Goal: Contribute content

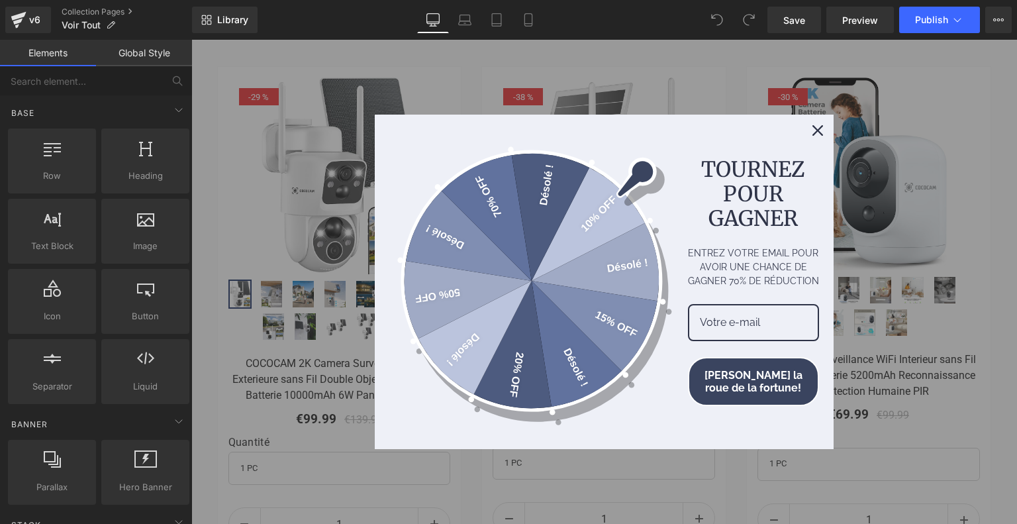
scroll to position [463, 0]
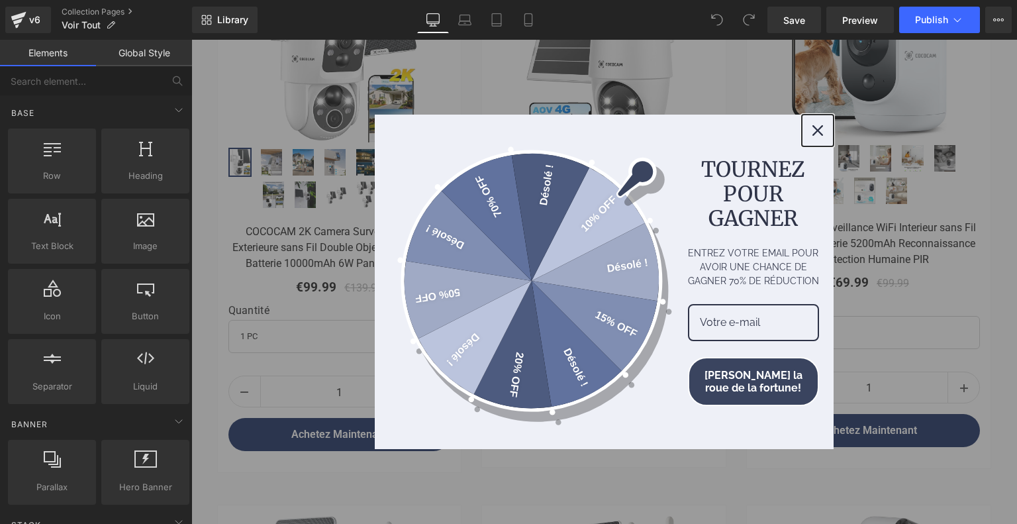
click at [812, 134] on icon "close icon" at bounding box center [817, 130] width 11 height 11
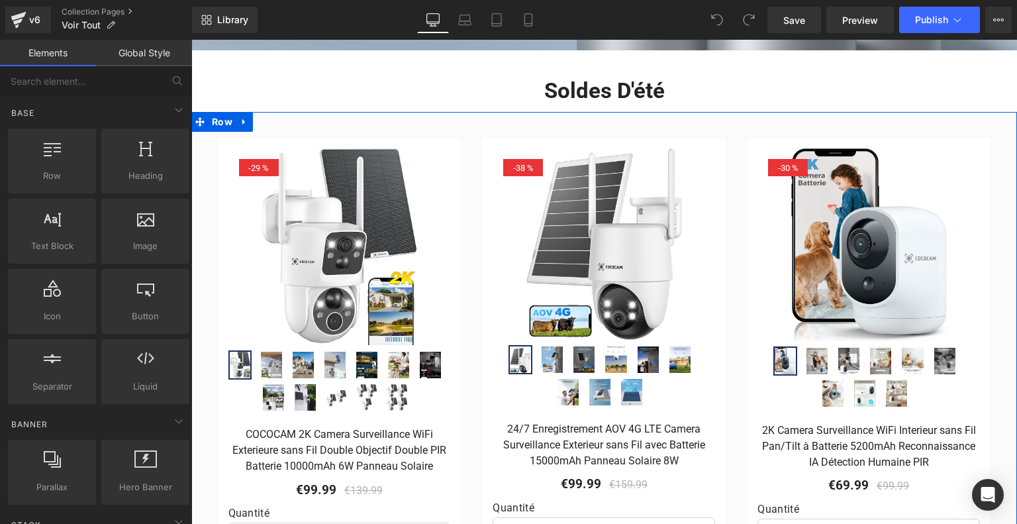
scroll to position [0, 0]
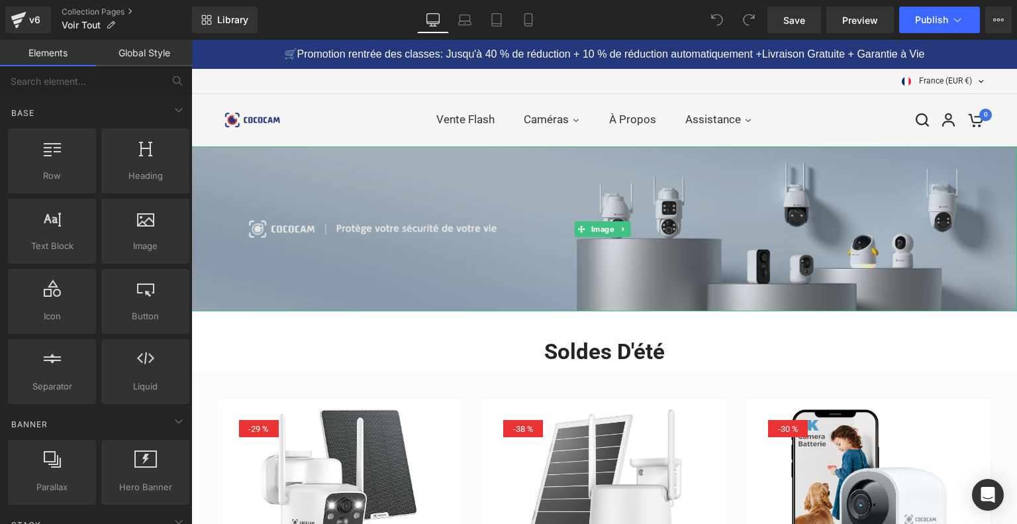
click at [563, 210] on img at bounding box center [604, 228] width 826 height 165
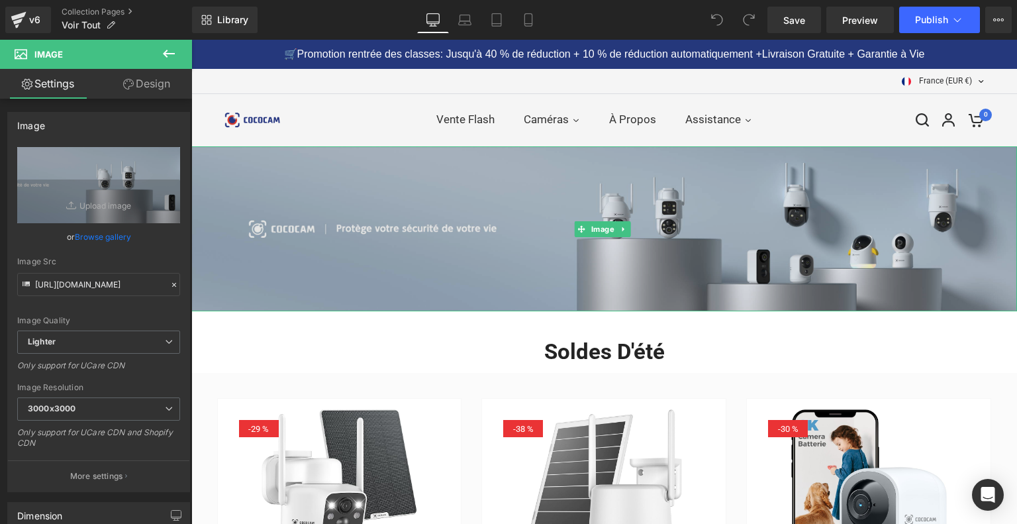
click at [496, 279] on img at bounding box center [604, 228] width 826 height 165
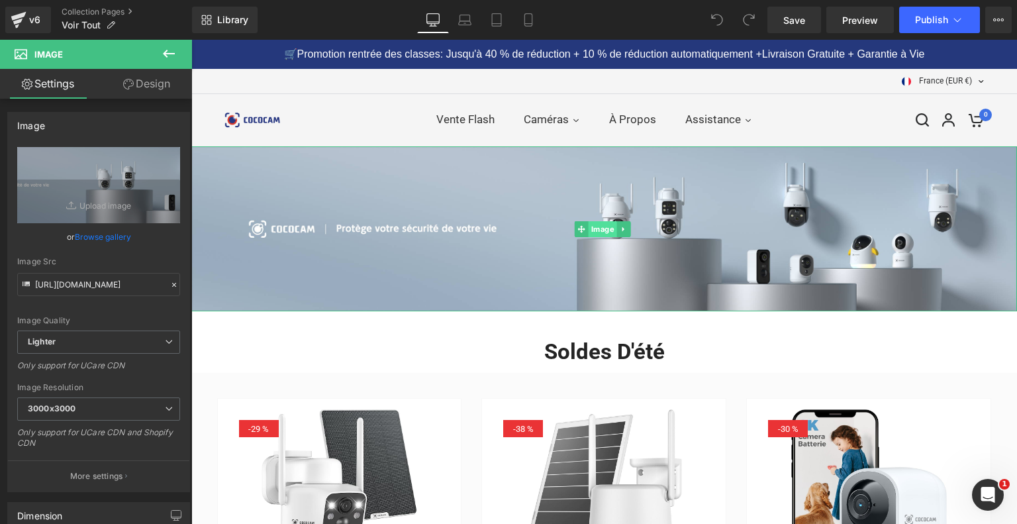
click at [594, 223] on span "Image" at bounding box center [603, 229] width 28 height 16
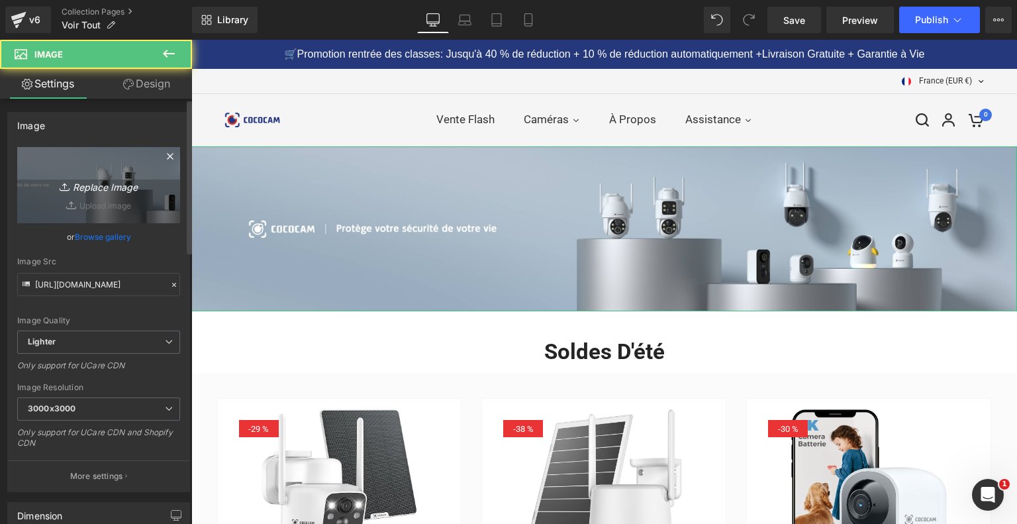
click at [79, 193] on link "Replace Image" at bounding box center [98, 185] width 163 height 76
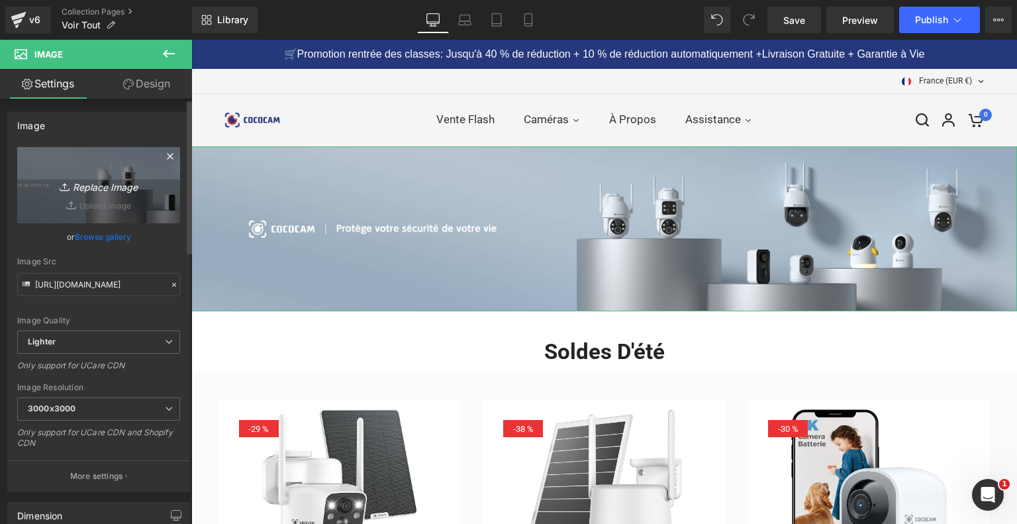
type input "C:\fakepath\画板 2(1).jpg"
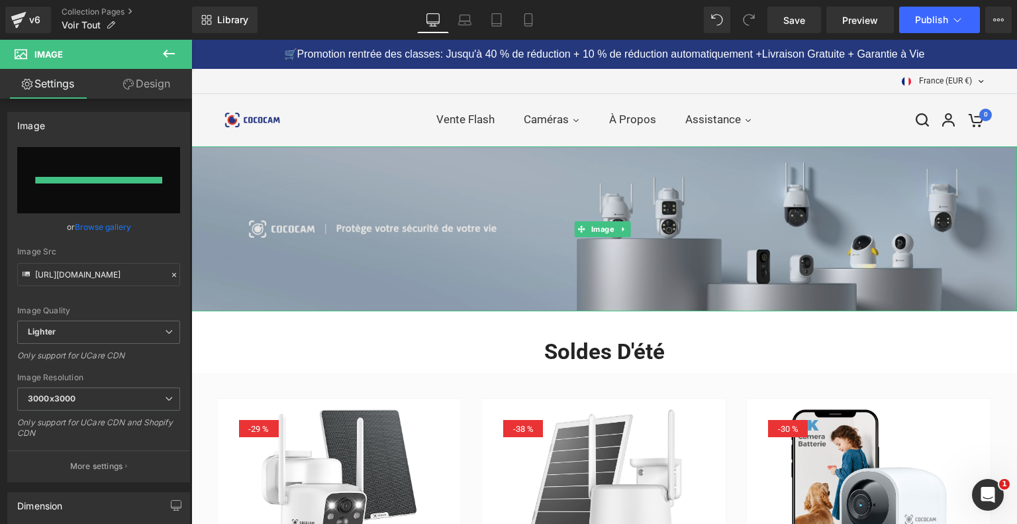
type input "[URL][DOMAIN_NAME]"
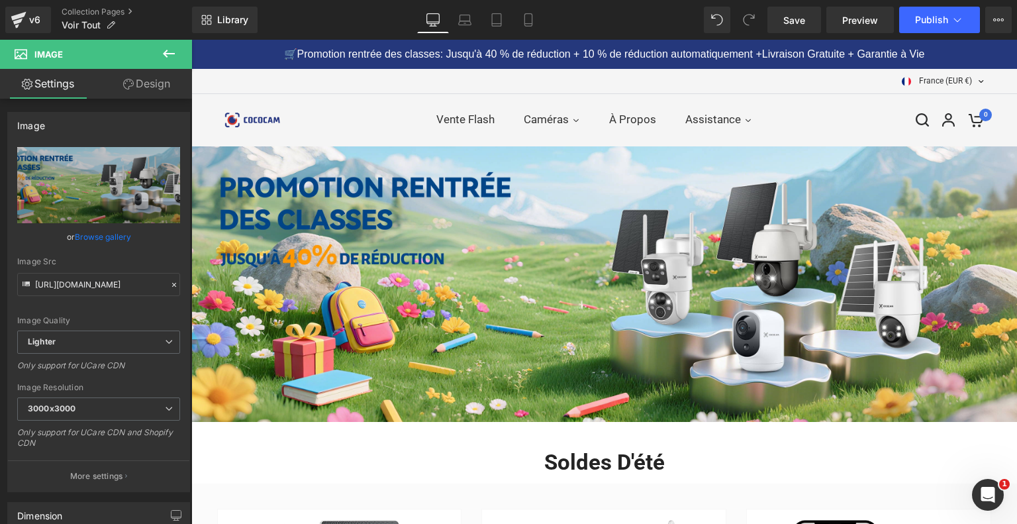
scroll to position [199, 0]
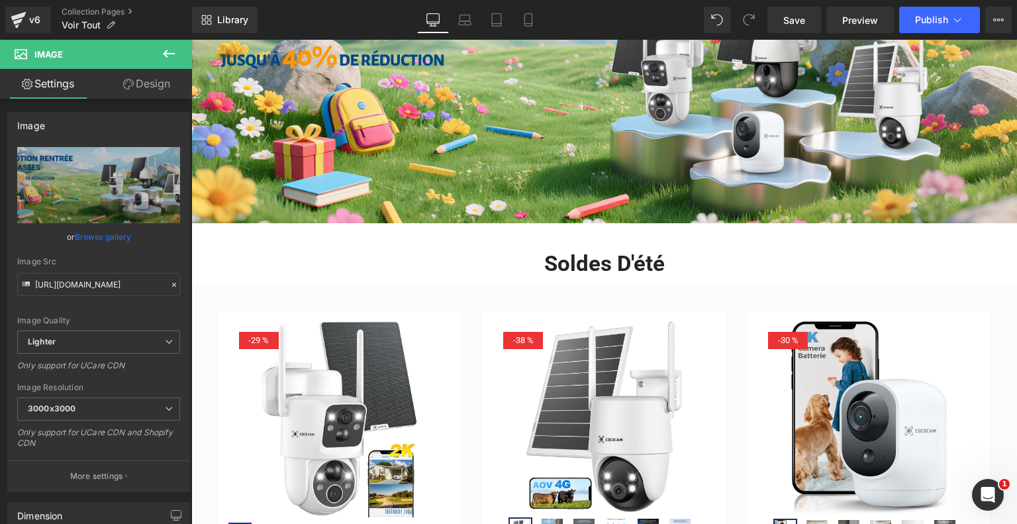
click at [564, 255] on div "Soldes d'été Heading" at bounding box center [604, 260] width 775 height 35
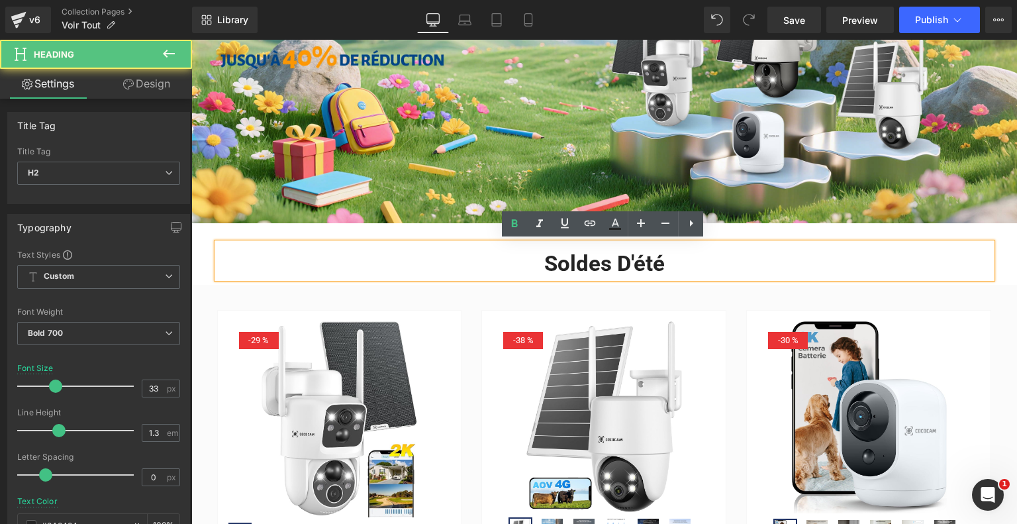
click at [559, 259] on h2 "Soldes d'été" at bounding box center [604, 264] width 775 height 28
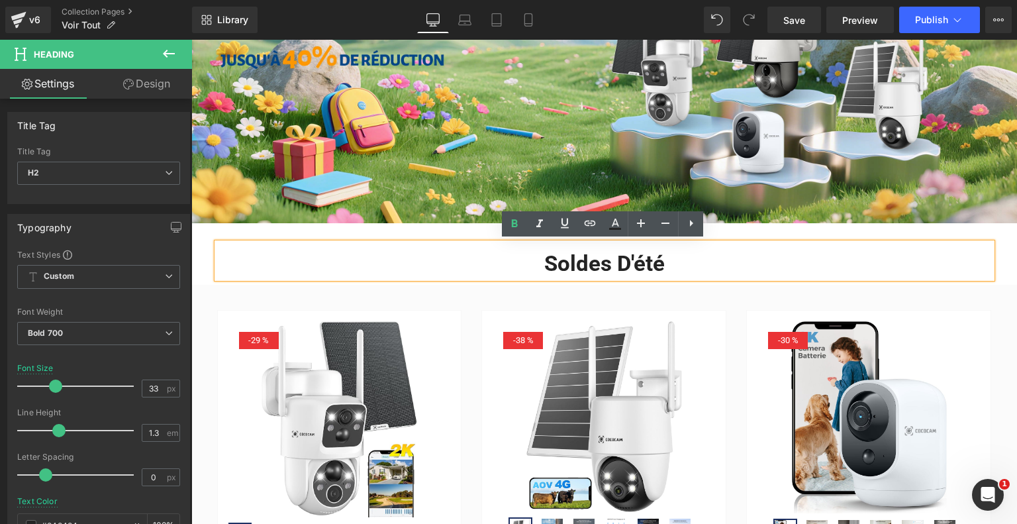
drag, startPoint x: 534, startPoint y: 262, endPoint x: 689, endPoint y: 271, distance: 155.2
click at [689, 271] on h2 "Soldes d'été" at bounding box center [604, 264] width 775 height 28
copy h2 "Soldes d'été"
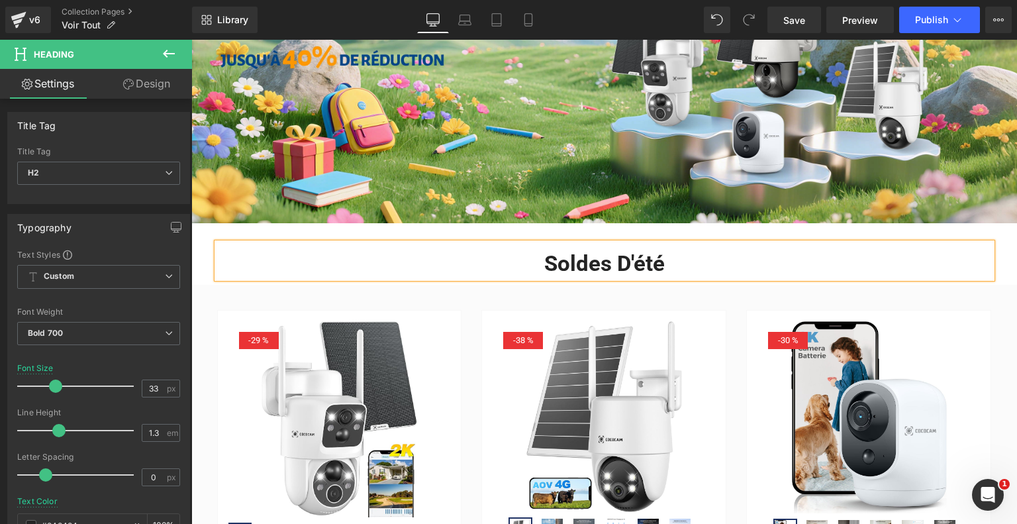
paste div
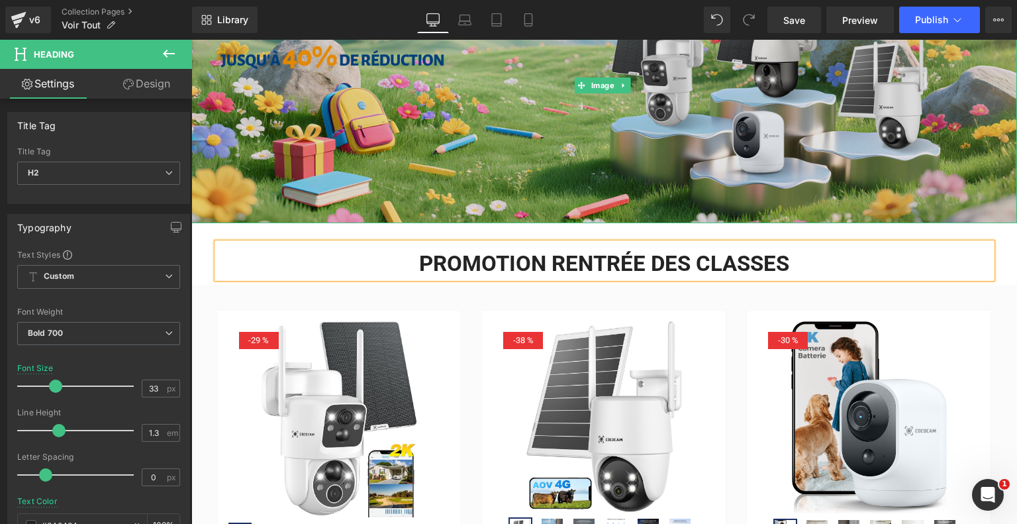
click at [681, 131] on img at bounding box center [604, 85] width 826 height 275
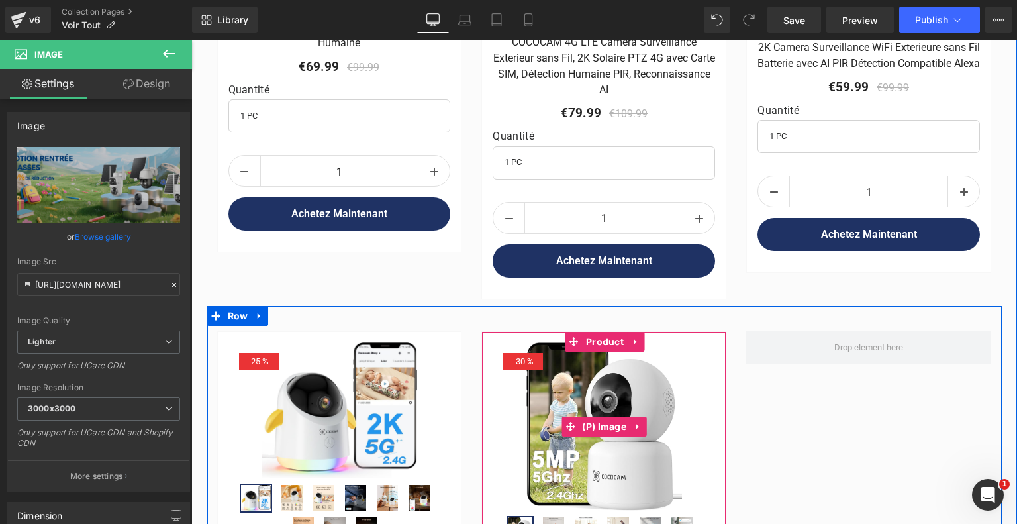
scroll to position [1126, 0]
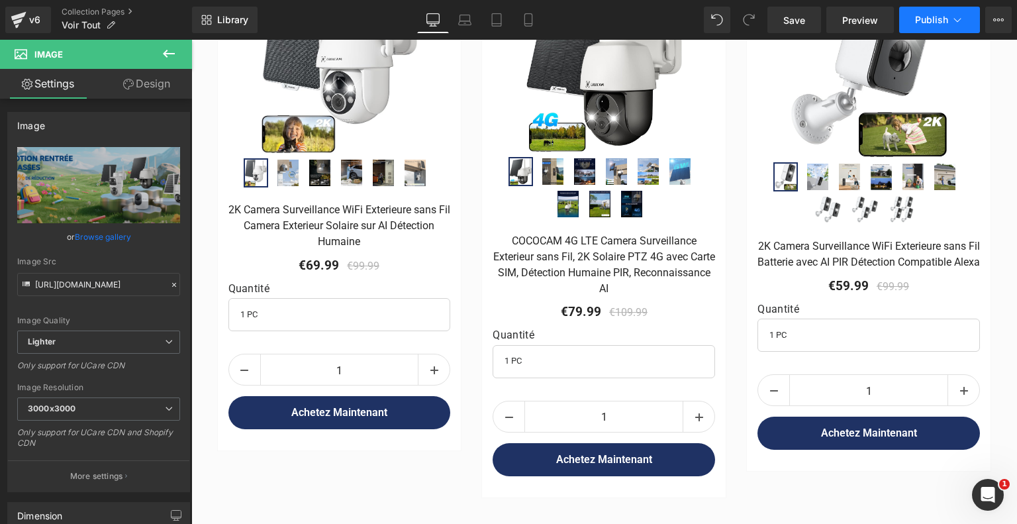
click at [926, 18] on span "Publish" at bounding box center [931, 20] width 33 height 11
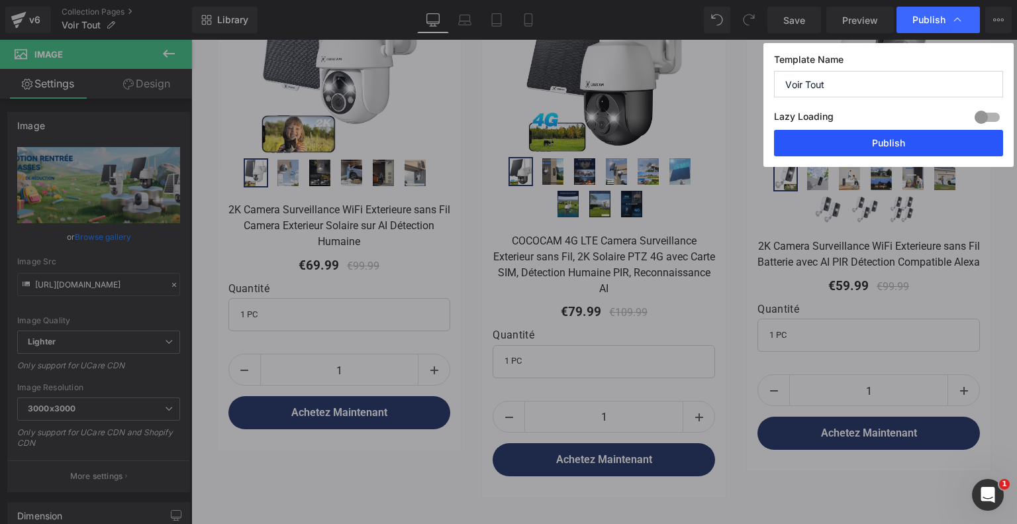
click at [866, 147] on button "Publish" at bounding box center [888, 143] width 229 height 26
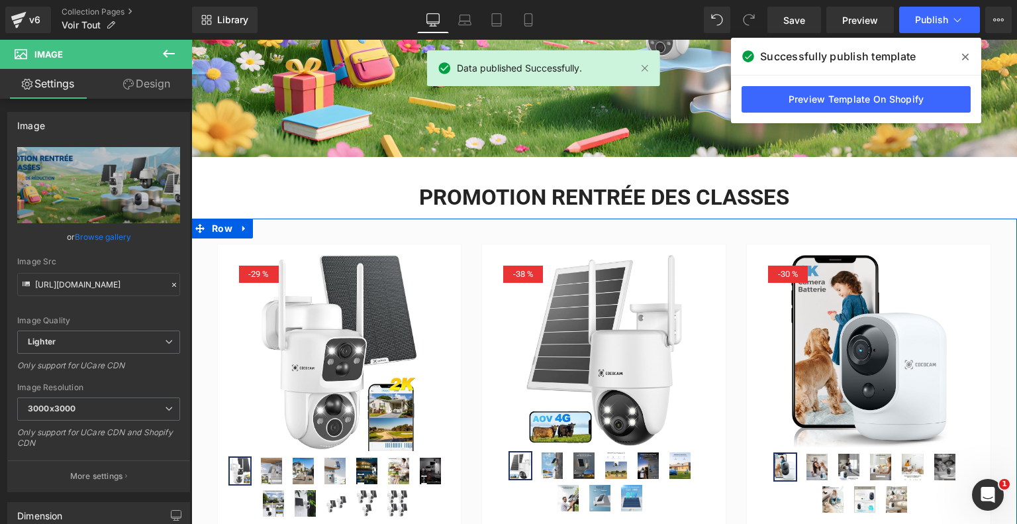
scroll to position [66, 0]
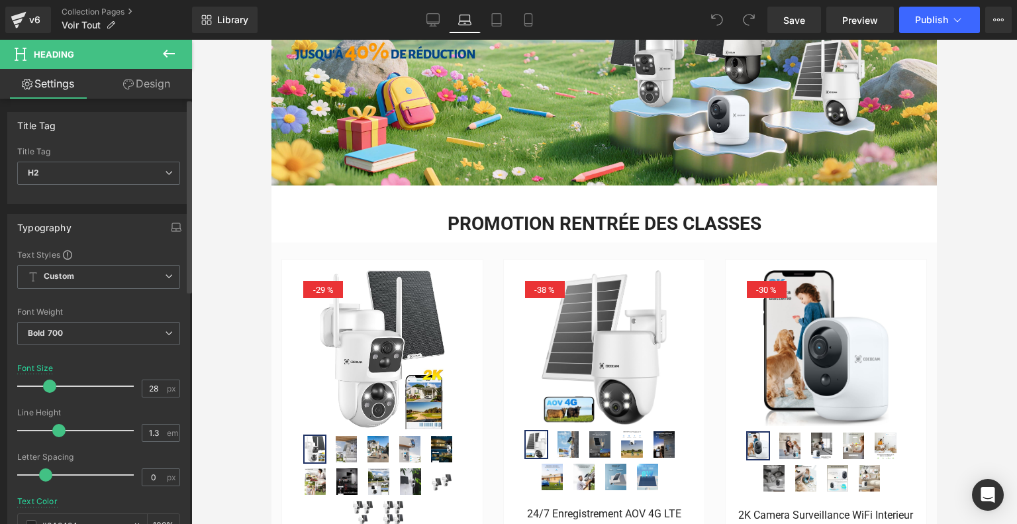
click at [49, 386] on span at bounding box center [49, 385] width 13 height 13
click at [493, 21] on icon at bounding box center [496, 20] width 9 height 13
type input "29"
type input "100"
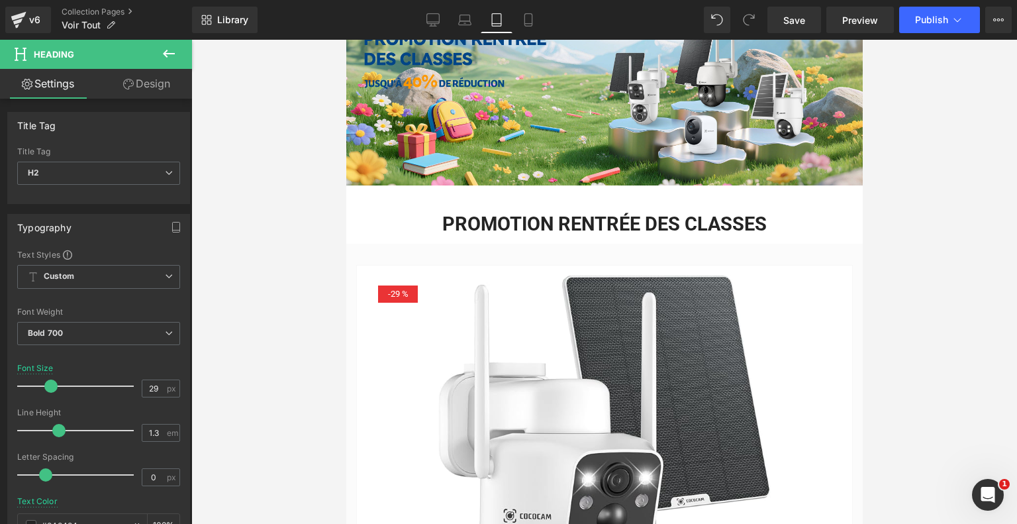
click at [582, 207] on div "PROMOTION RENTRÉE DES CLASSES" at bounding box center [604, 221] width 497 height 32
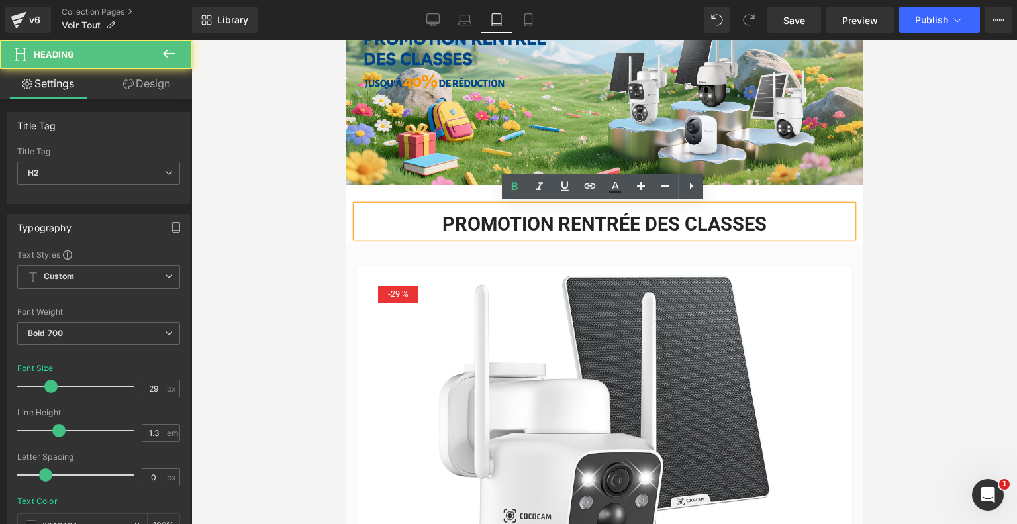
scroll to position [136, 0]
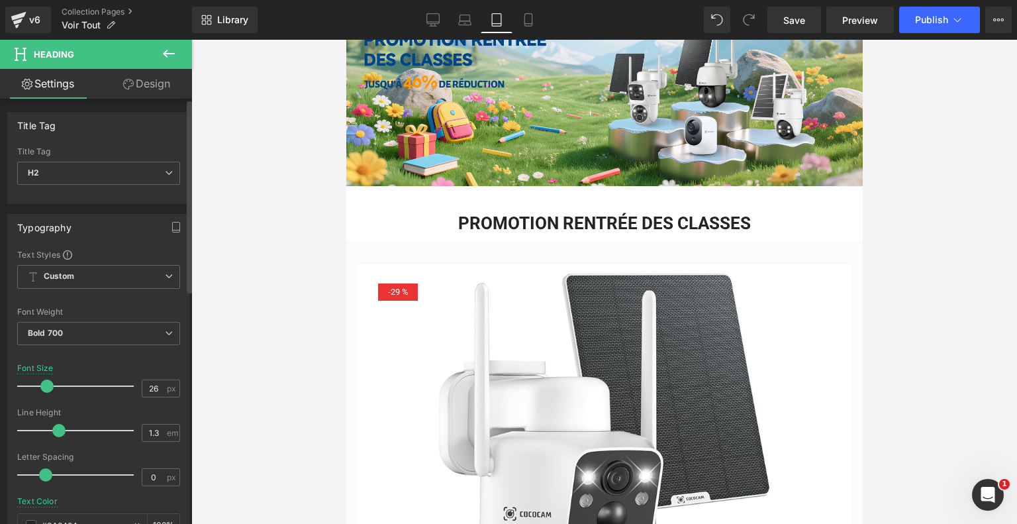
click at [46, 387] on span at bounding box center [46, 385] width 13 height 13
click at [524, 19] on icon at bounding box center [528, 19] width 13 height 13
type input "29"
type input "100"
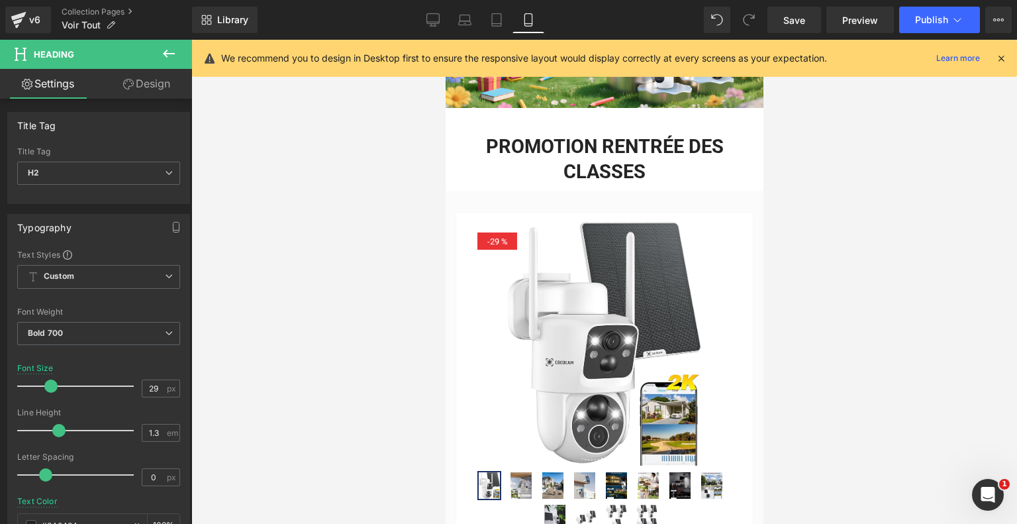
scroll to position [149, 0]
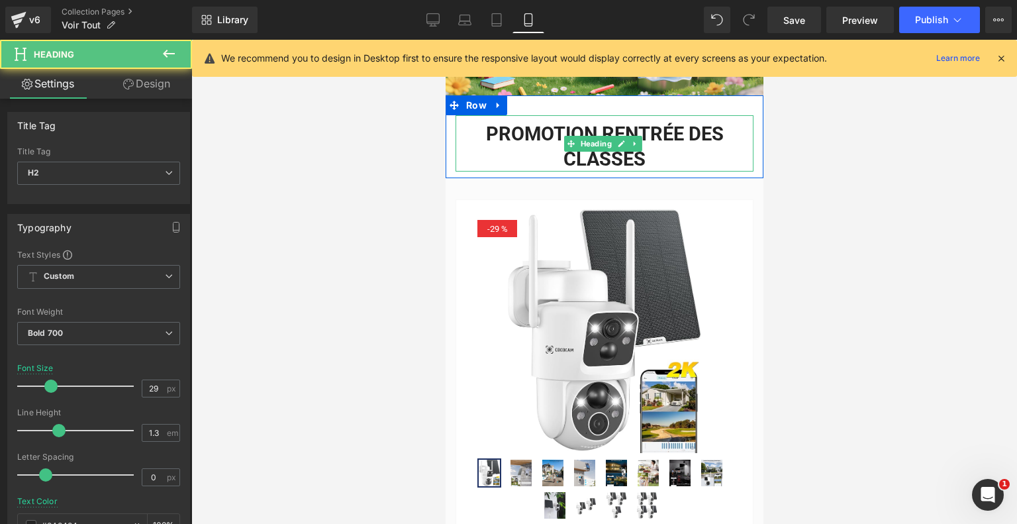
click at [620, 127] on h2 "PROMOTION RENTRÉE DES CLASSES" at bounding box center [604, 147] width 298 height 50
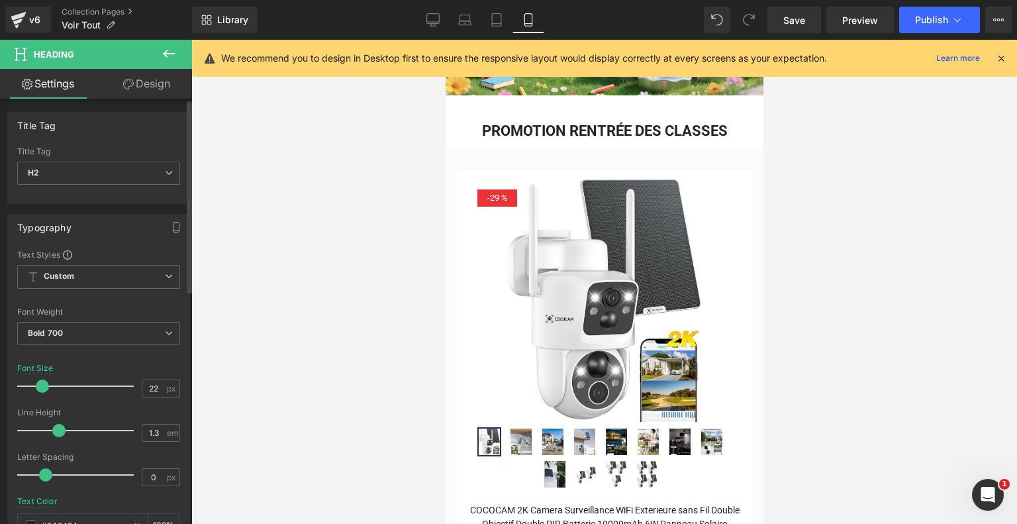
drag, startPoint x: 48, startPoint y: 385, endPoint x: 40, endPoint y: 387, distance: 8.4
click at [40, 387] on span at bounding box center [42, 385] width 13 height 13
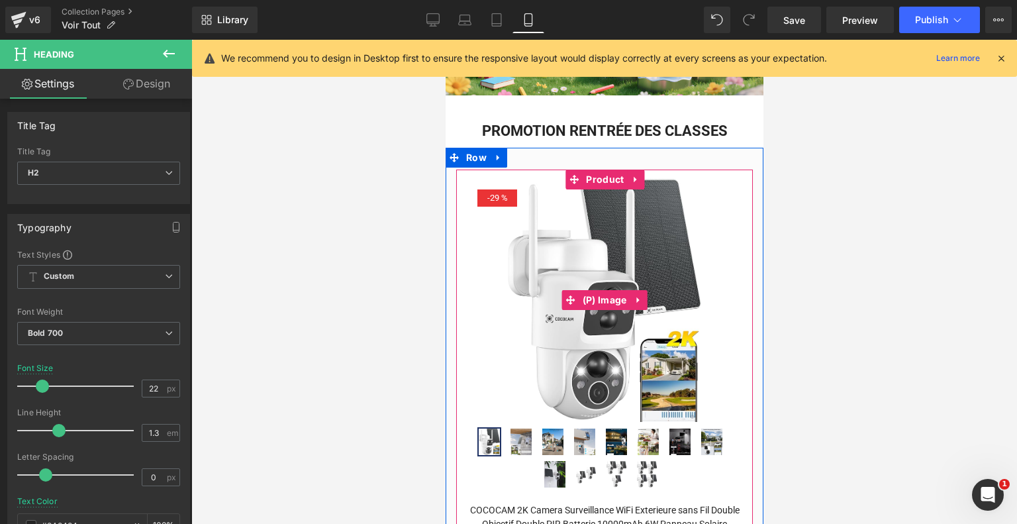
scroll to position [0, 0]
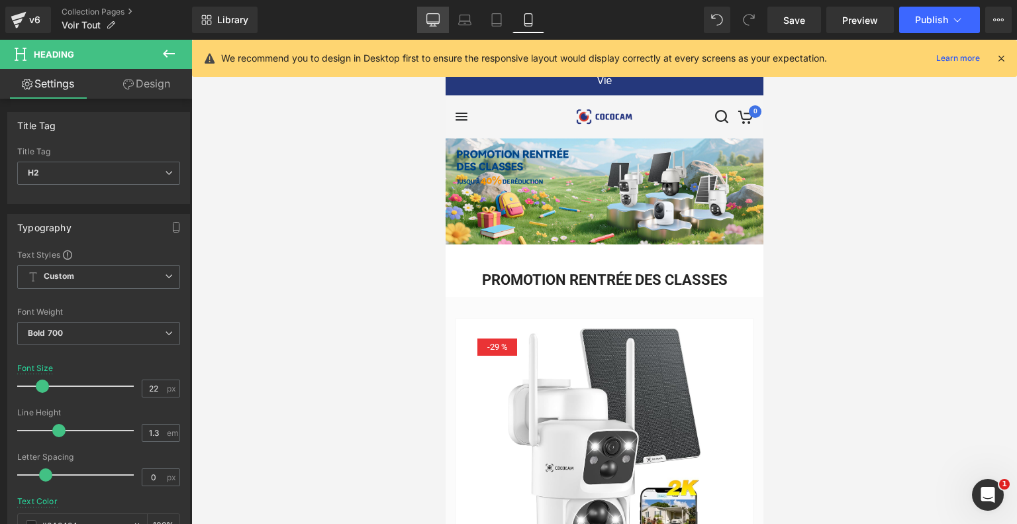
click at [440, 21] on icon at bounding box center [432, 19] width 13 height 13
type input "33"
type input "100"
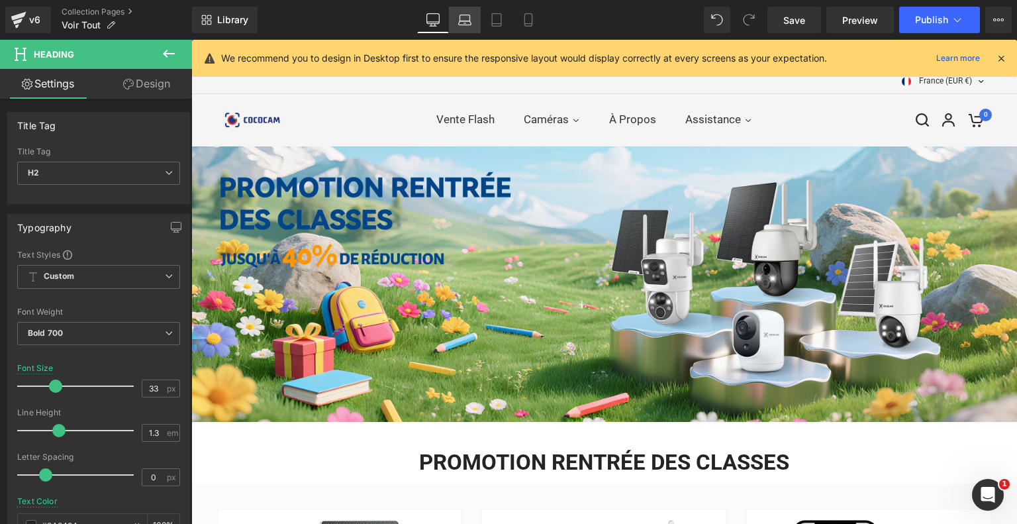
click at [468, 25] on icon at bounding box center [464, 19] width 13 height 13
type input "28"
type input "100"
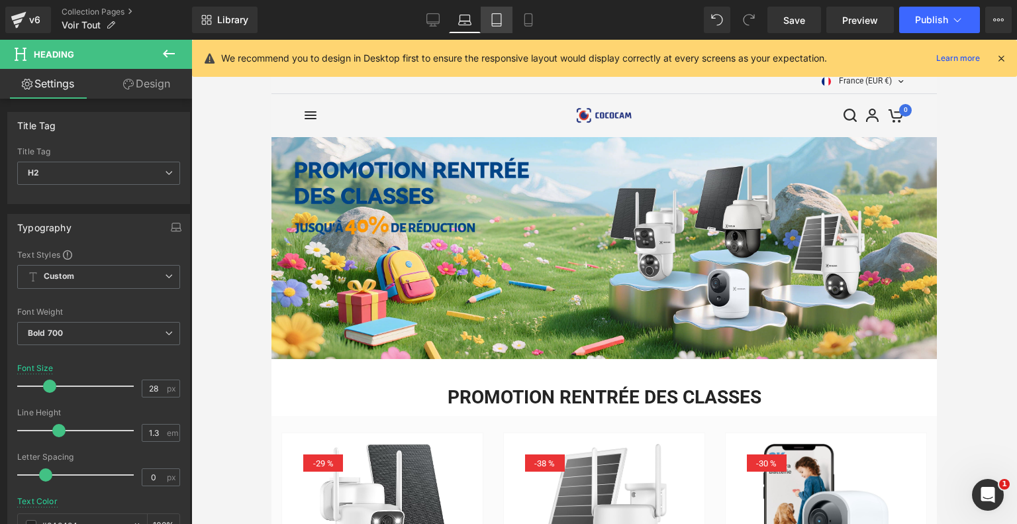
click at [505, 24] on link "Tablet" at bounding box center [497, 20] width 32 height 26
type input "26"
type input "100"
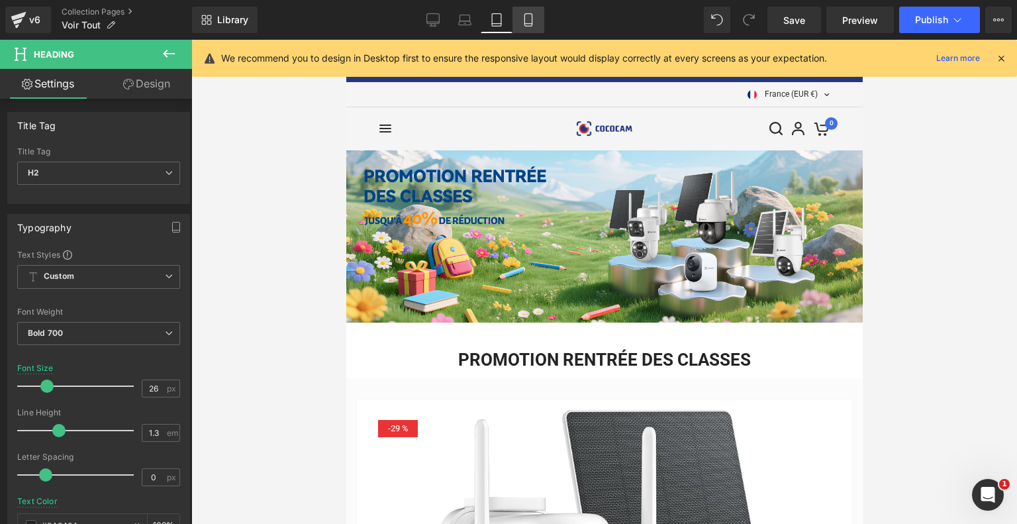
click at [526, 24] on icon at bounding box center [528, 19] width 13 height 13
type input "22"
type input "100"
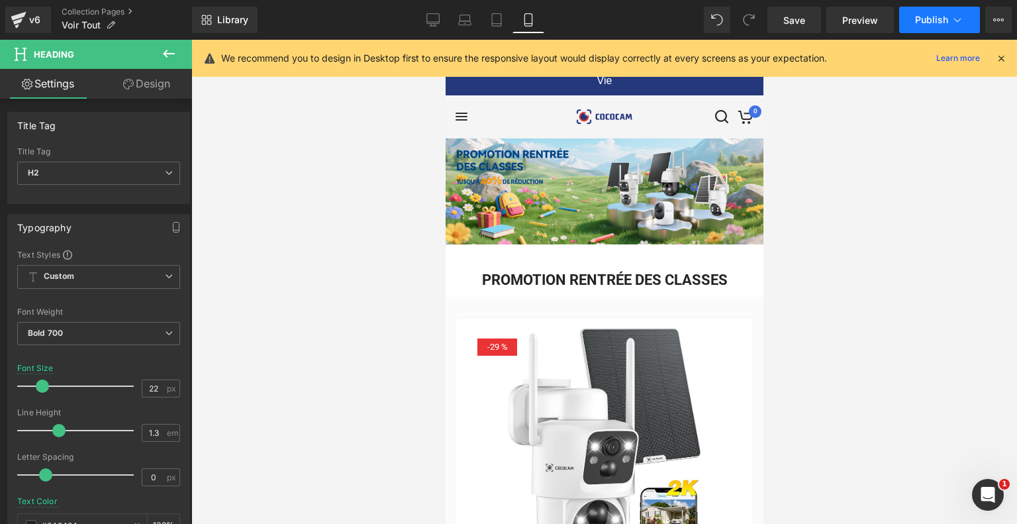
click at [943, 24] on span "Publish" at bounding box center [931, 20] width 33 height 11
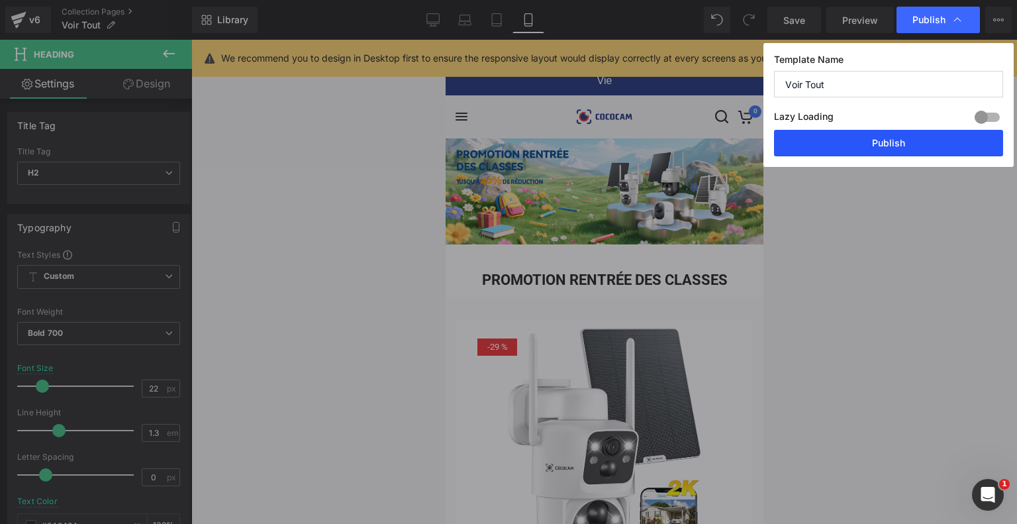
click at [855, 152] on button "Publish" at bounding box center [888, 143] width 229 height 26
